Goal: Task Accomplishment & Management: Complete application form

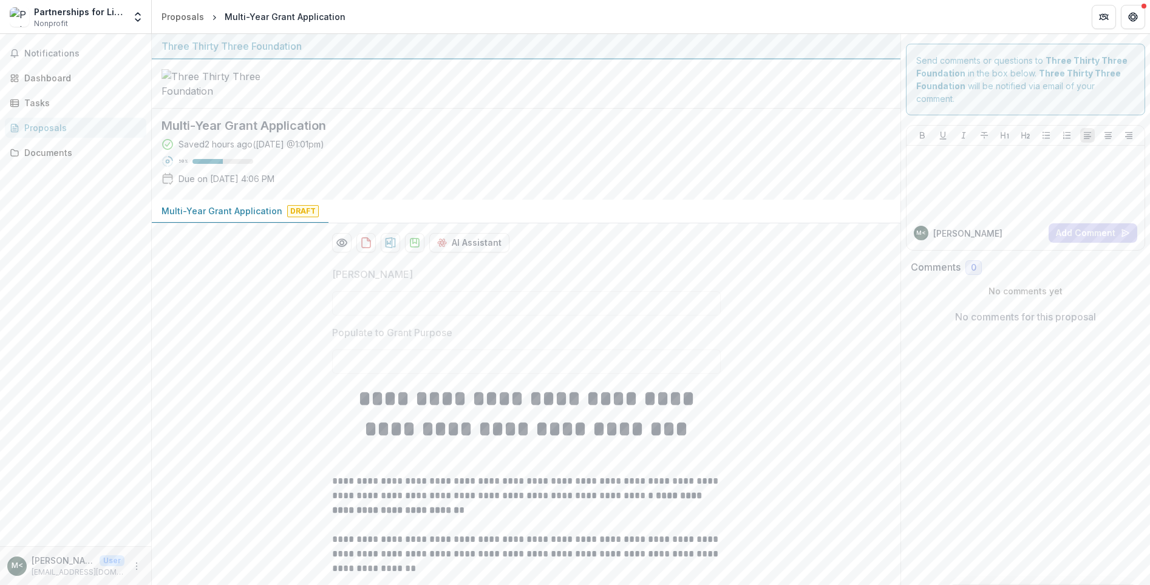
scroll to position [4107, 0]
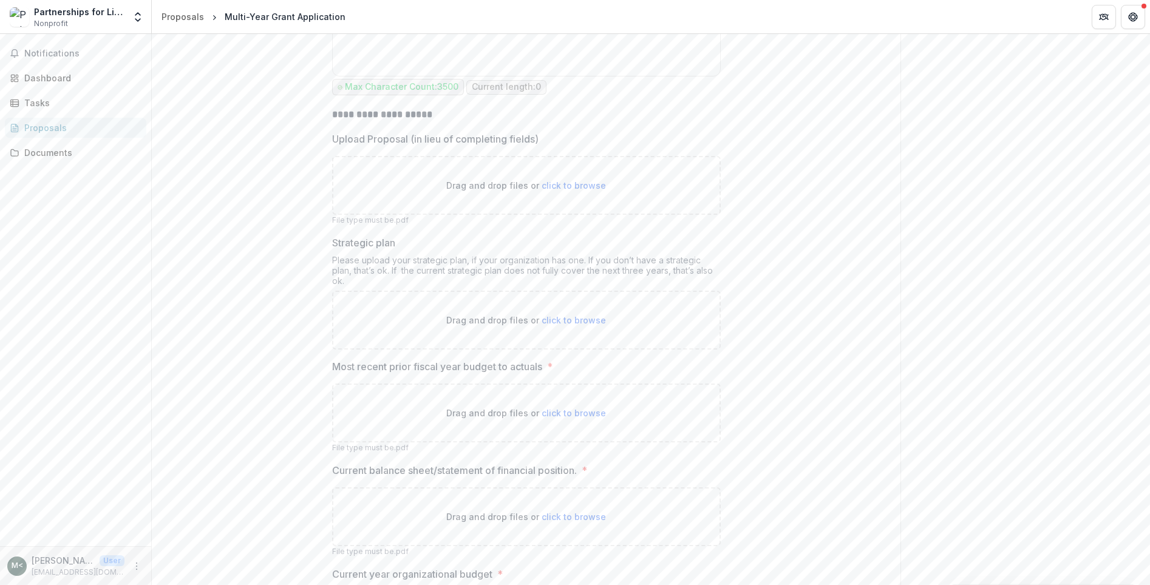
click at [549, 418] on span "click to browse" at bounding box center [574, 413] width 64 height 10
click at [562, 418] on span "click to browse" at bounding box center [574, 413] width 64 height 10
type input "**********"
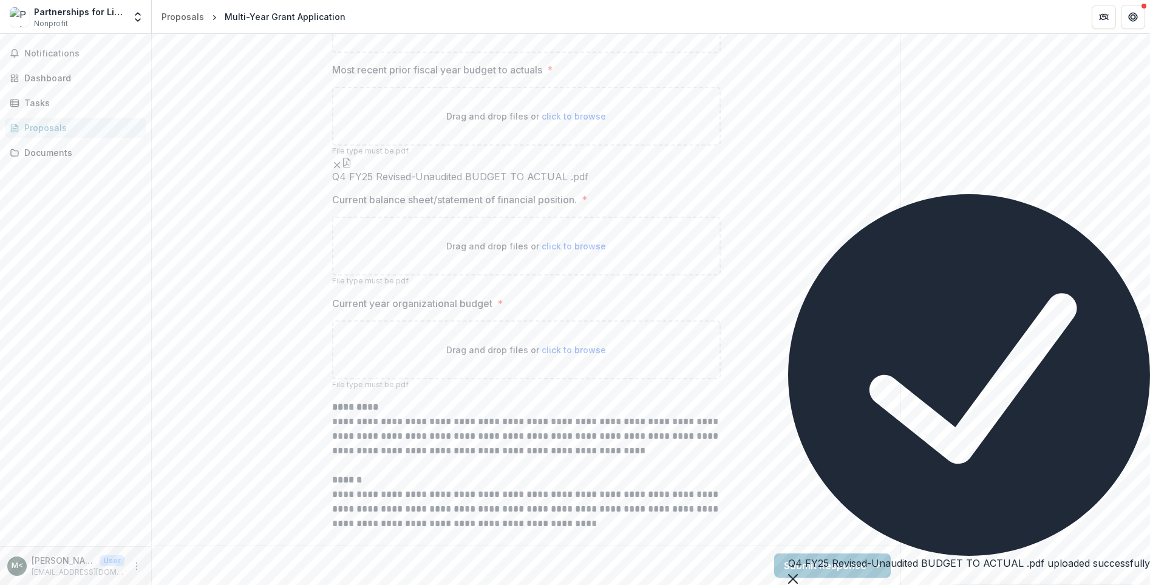
scroll to position [4440, 0]
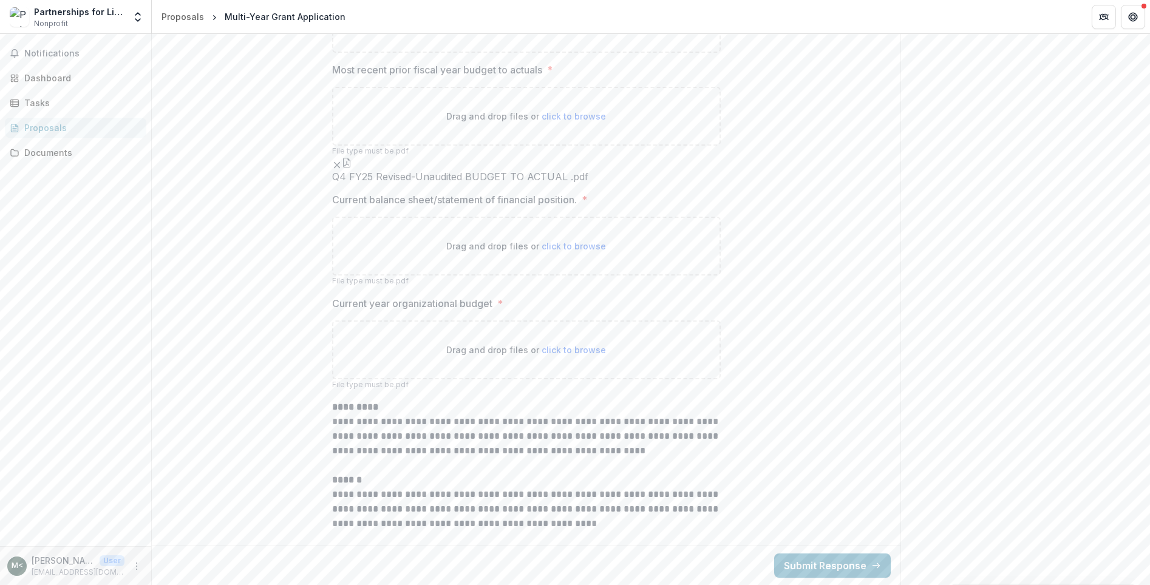
click at [560, 251] on span "click to browse" at bounding box center [574, 246] width 64 height 10
type input "**********"
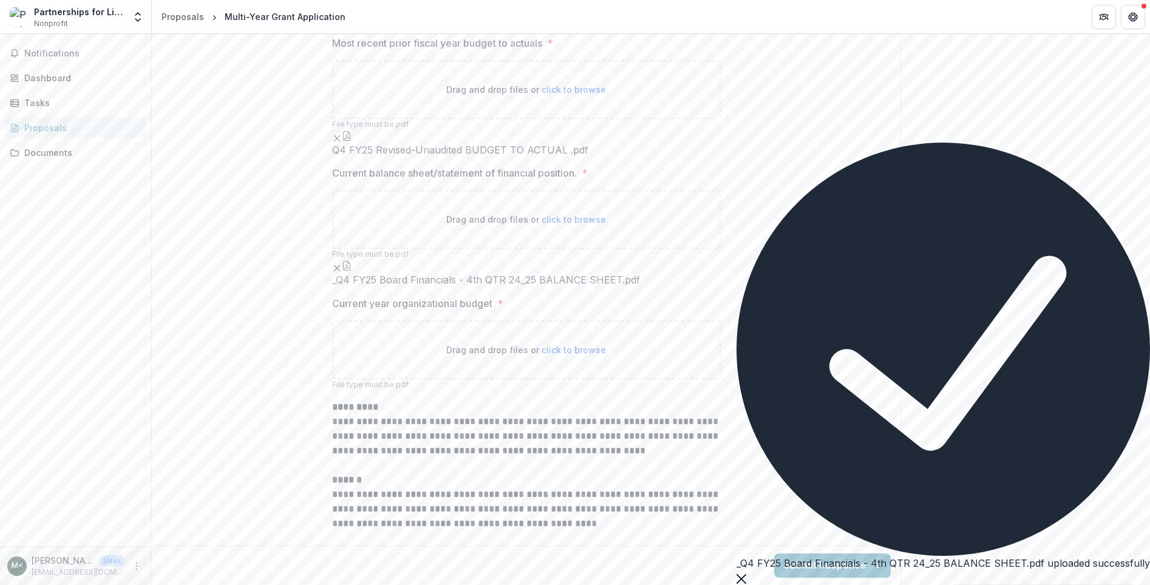
scroll to position [4614, 0]
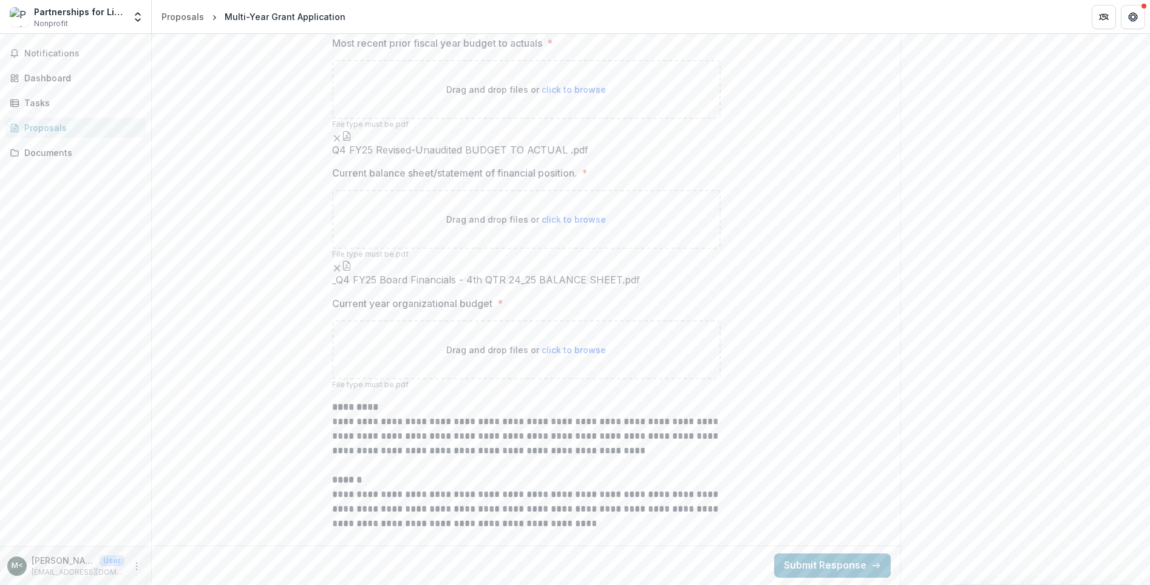
click at [568, 349] on span "click to browse" at bounding box center [574, 350] width 64 height 10
type input "**********"
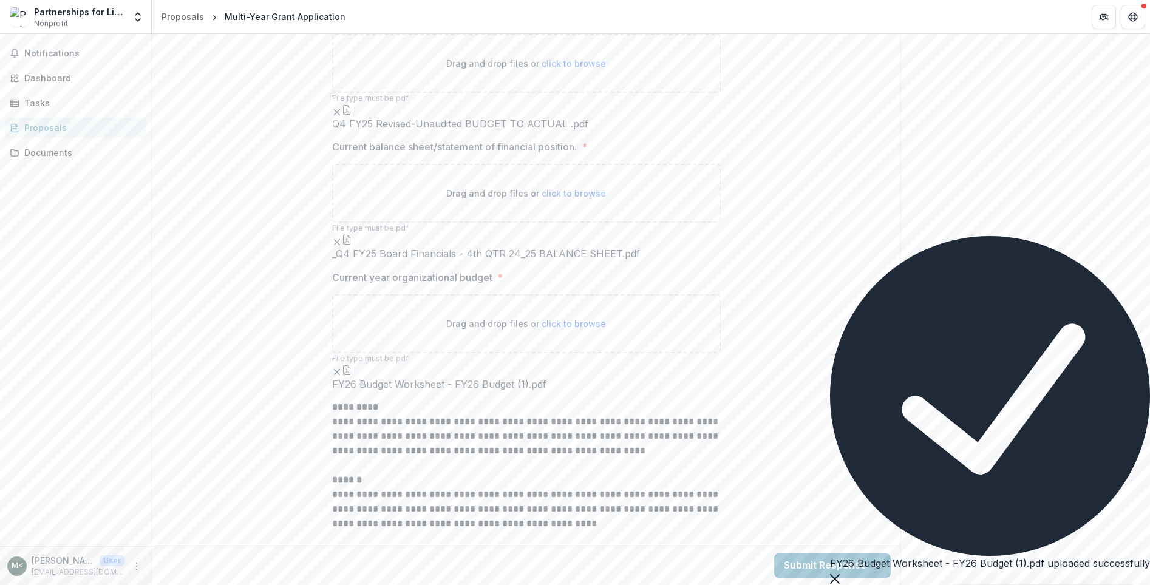
scroll to position [4714, 0]
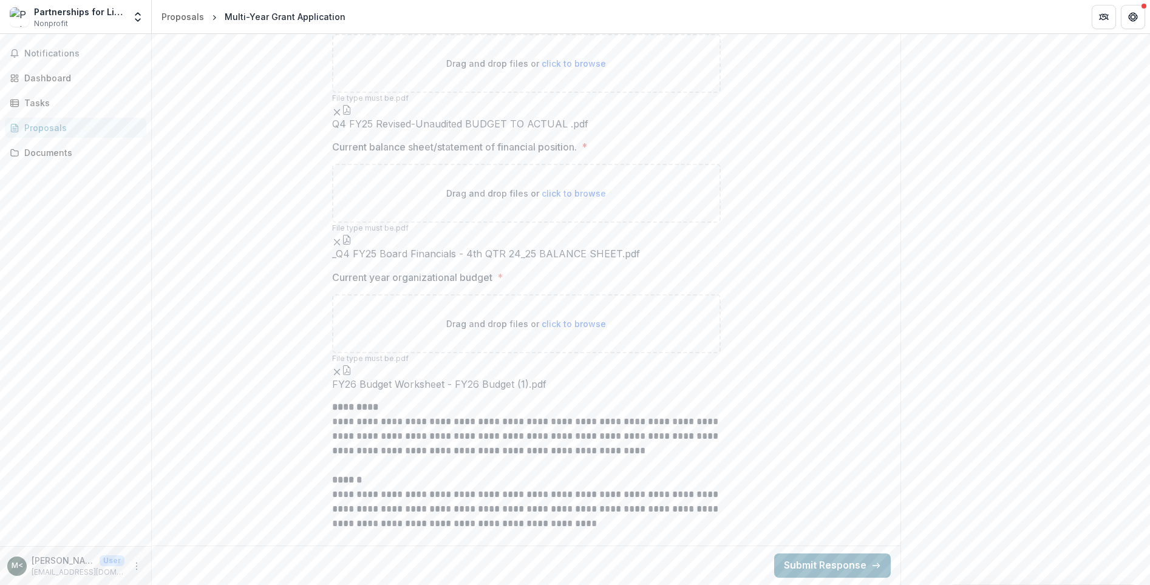
click at [837, 562] on button "Submit Response" at bounding box center [832, 566] width 117 height 24
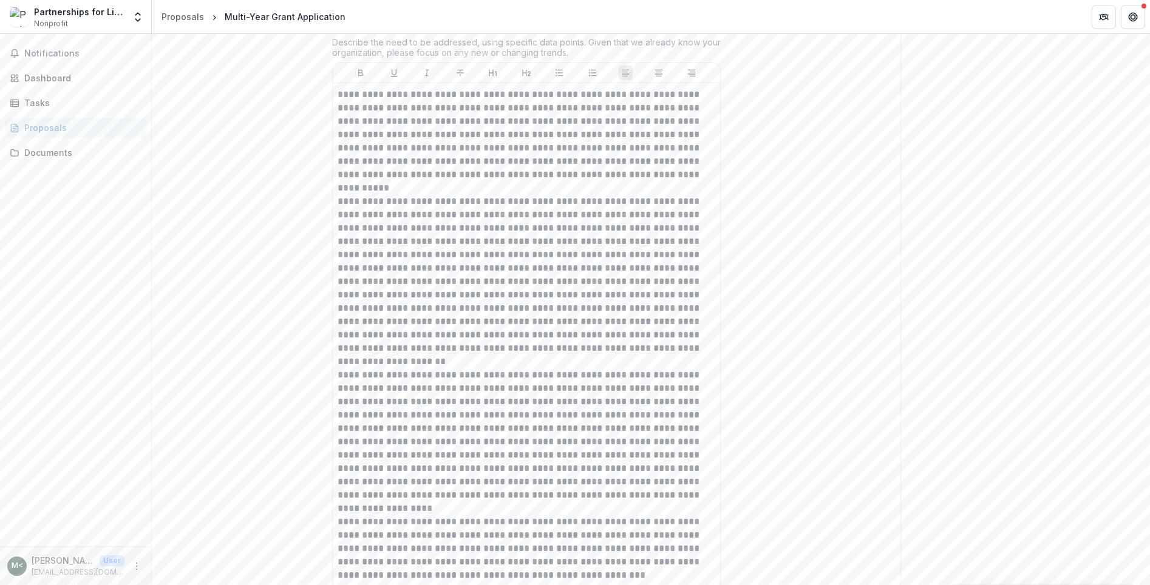
scroll to position [0, 0]
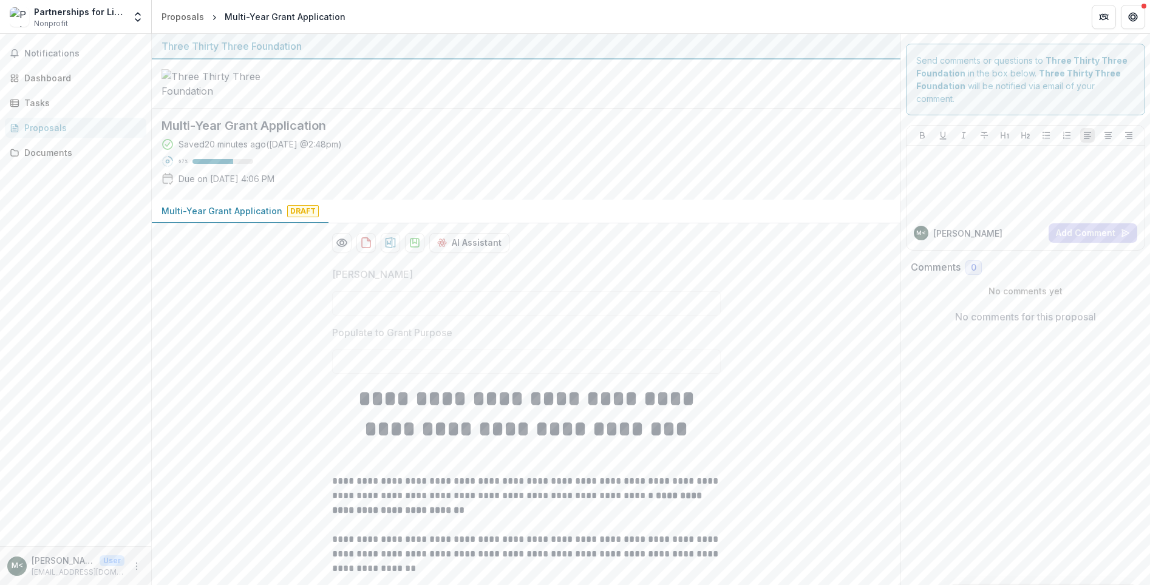
click at [352, 340] on p "Populate to Grant Purpose" at bounding box center [392, 333] width 120 height 15
click at [358, 316] on div "[PERSON_NAME]" at bounding box center [526, 291] width 389 height 49
click at [376, 282] on p "[PERSON_NAME]" at bounding box center [372, 274] width 81 height 15
click at [240, 217] on p "Multi-Year Grant Application" at bounding box center [222, 211] width 121 height 13
click at [408, 340] on p "Populate to Grant Purpose" at bounding box center [392, 333] width 120 height 15
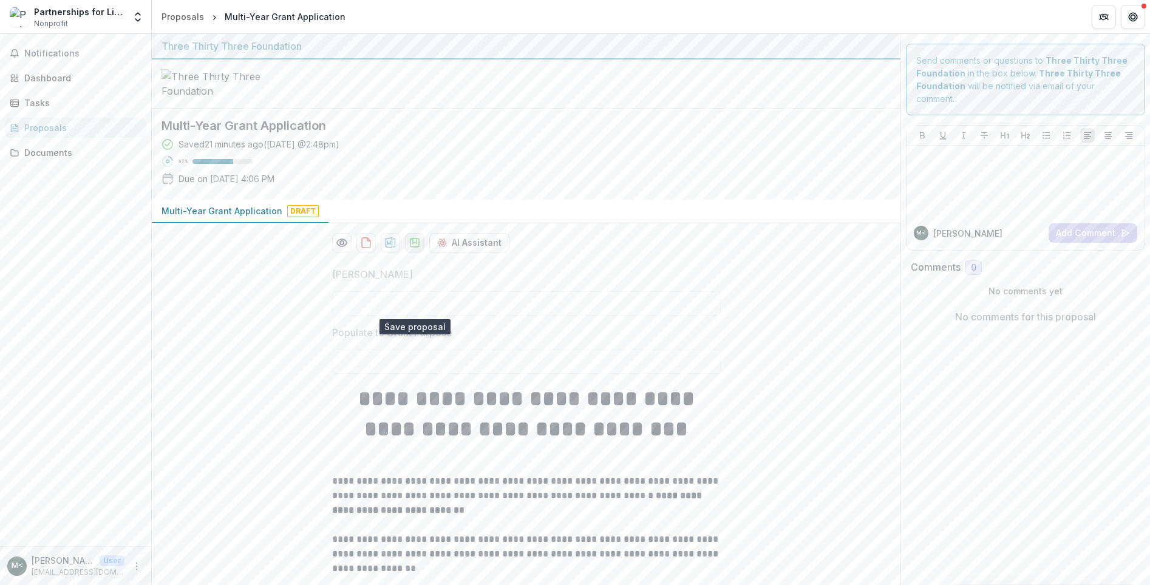
click at [411, 247] on icon "download-proposal" at bounding box center [415, 243] width 9 height 9
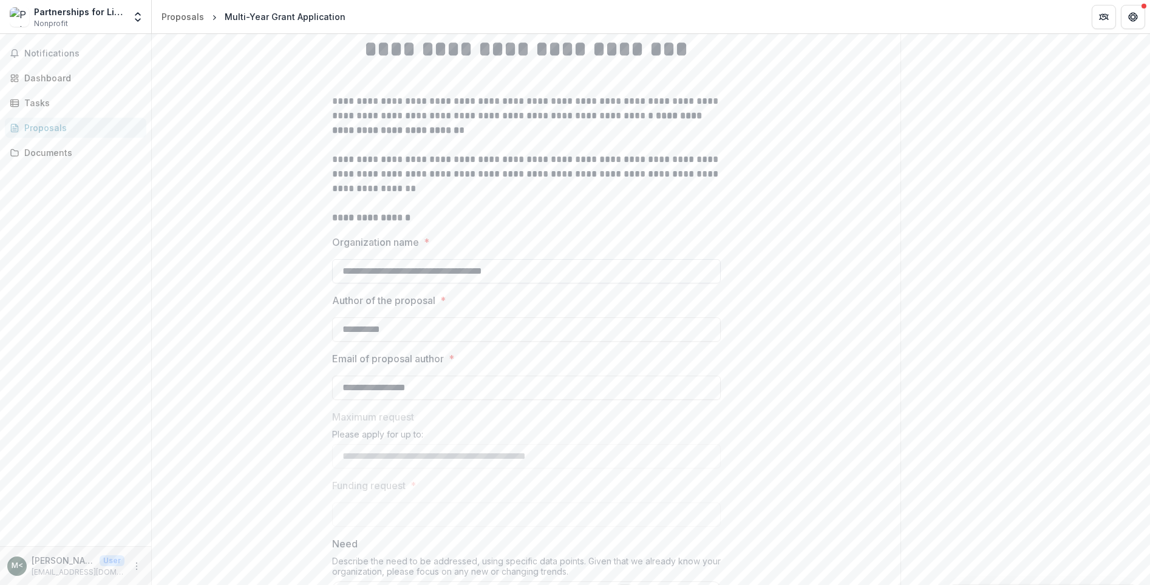
scroll to position [482, 0]
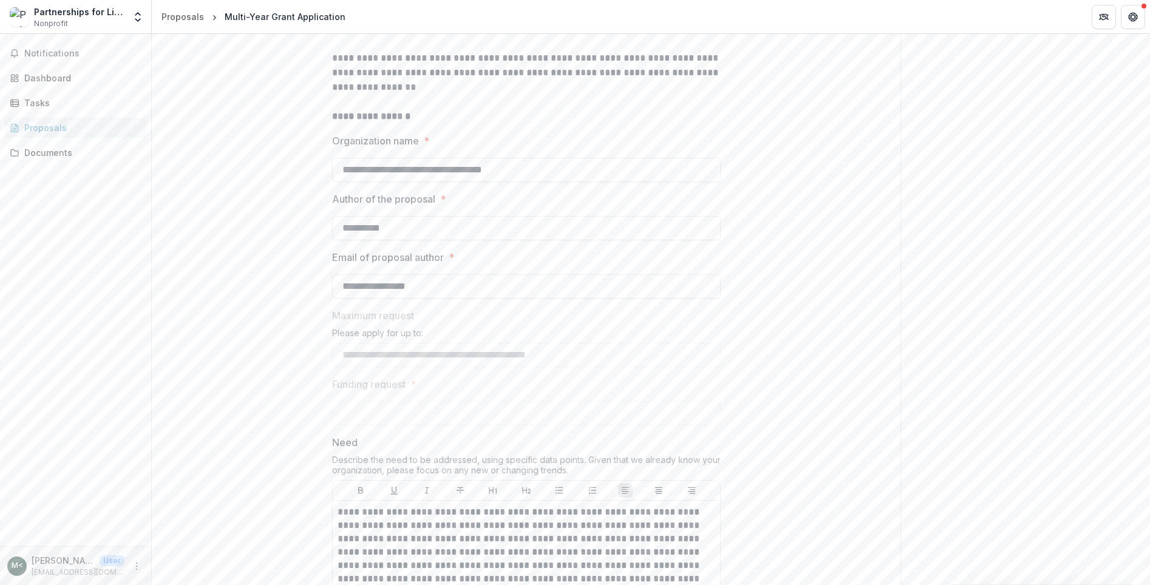
click at [388, 392] on p "Funding request" at bounding box center [368, 384] width 73 height 15
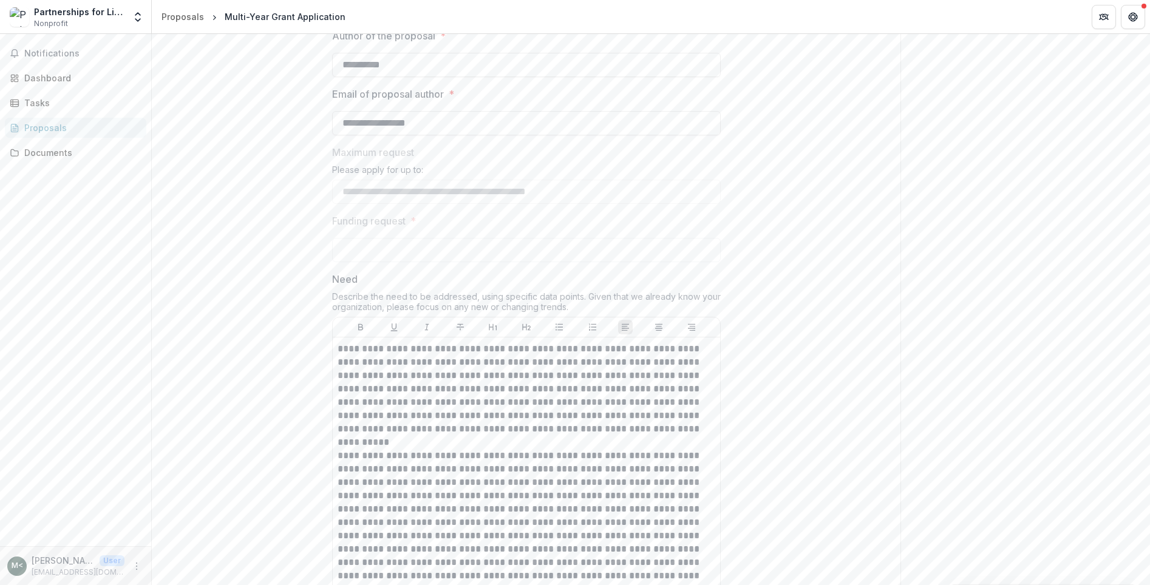
scroll to position [657, 0]
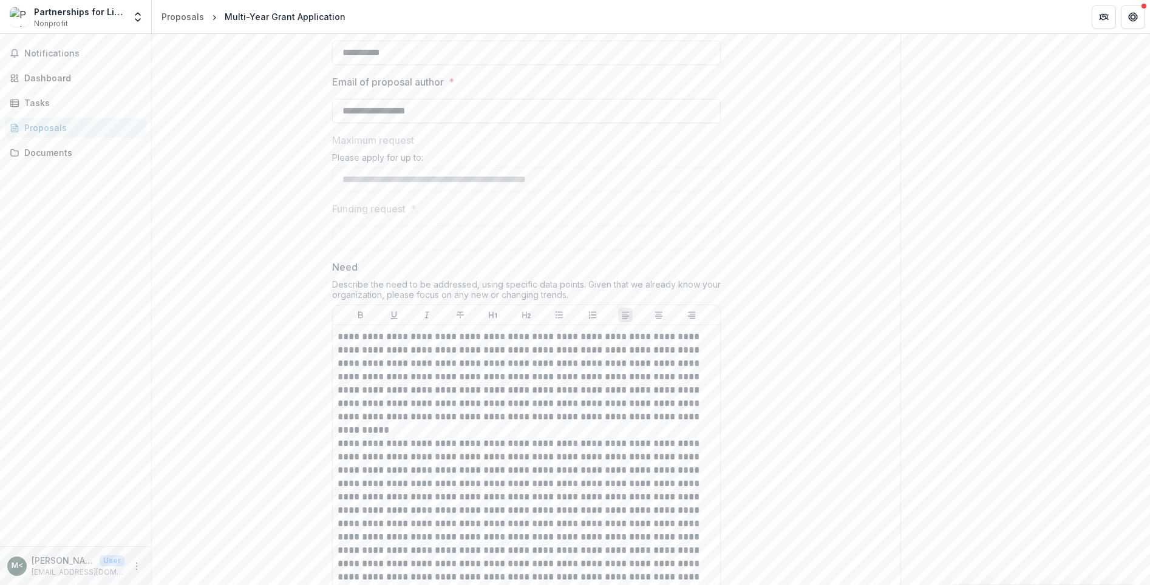
click at [455, 123] on input "**********" at bounding box center [526, 111] width 389 height 24
click at [393, 216] on p "Funding request" at bounding box center [368, 209] width 73 height 15
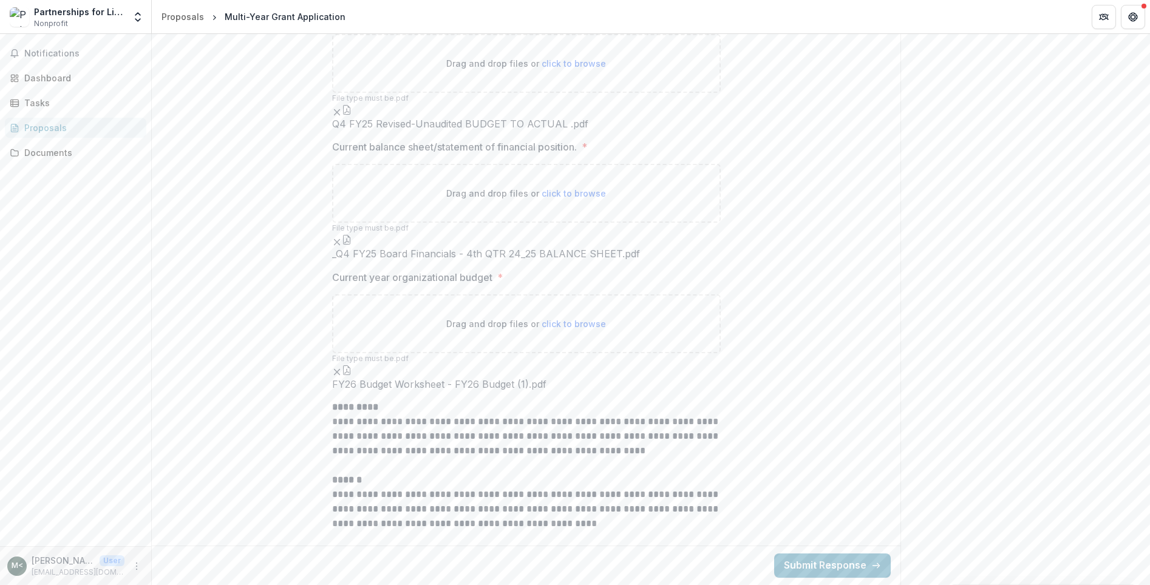
scroll to position [4714, 0]
click at [813, 567] on button "Submit Response" at bounding box center [832, 566] width 117 height 24
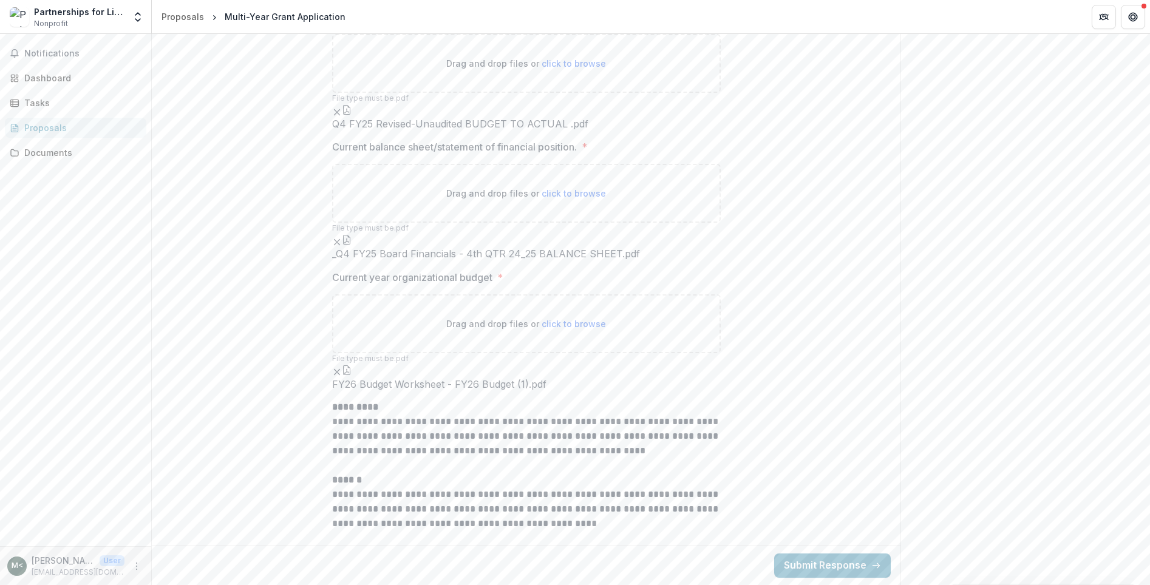
scroll to position [4604, 0]
